Goal: Go to known website: Access a specific website the user already knows

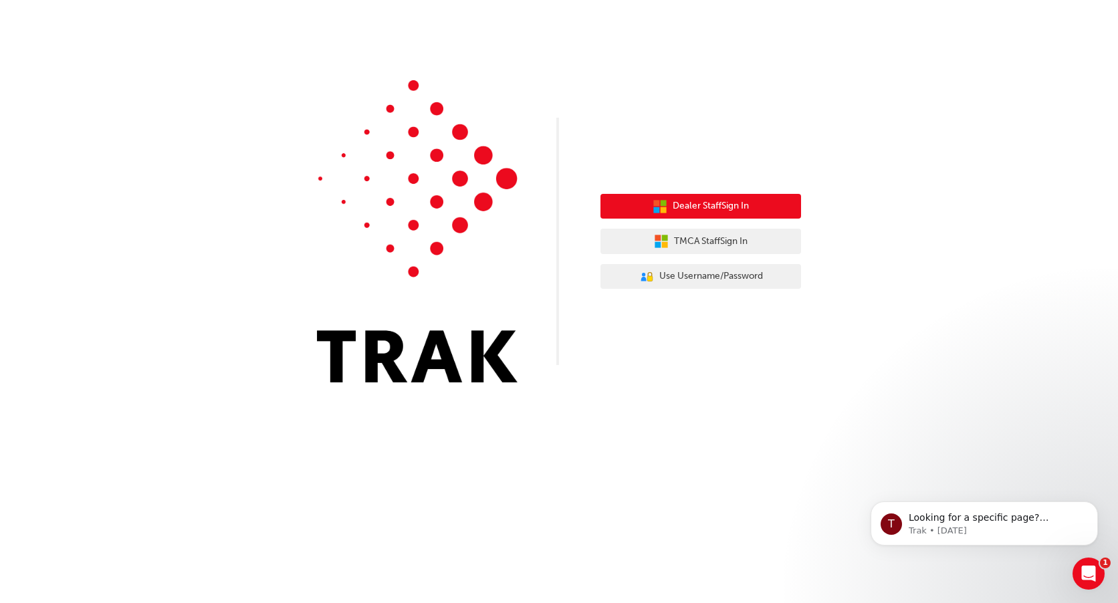
drag, startPoint x: 0, startPoint y: 0, endPoint x: 746, endPoint y: 201, distance: 773.0
click at [746, 201] on span "Dealer Staff Sign In" at bounding box center [711, 206] width 76 height 15
